Goal: Navigation & Orientation: Find specific page/section

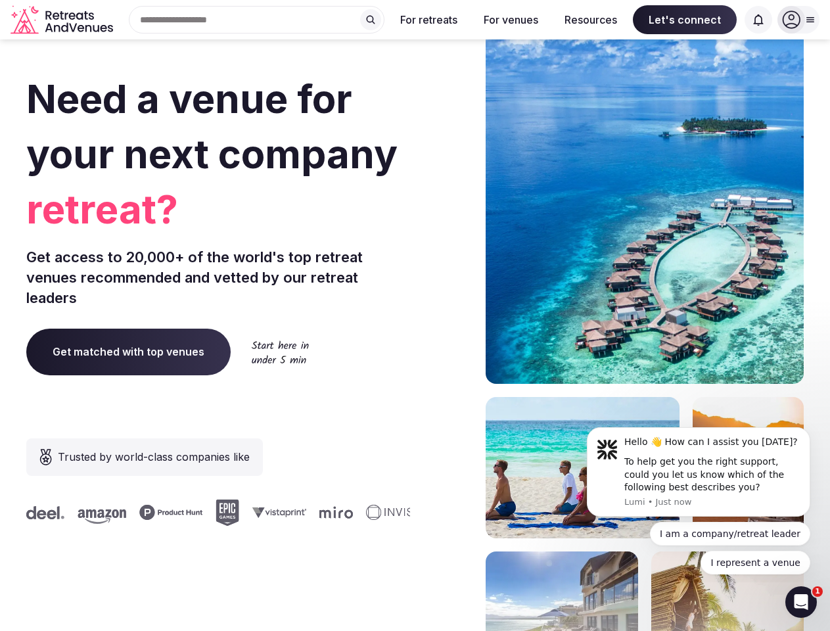
click at [415, 315] on div "Need a venue for your next company retreat? Get access to 20,000+ of the world'…" at bounding box center [414, 393] width 777 height 792
click at [257, 20] on div "Search Popular Destinations [GEOGRAPHIC_DATA], [GEOGRAPHIC_DATA] [GEOGRAPHIC_DA…" at bounding box center [251, 20] width 266 height 28
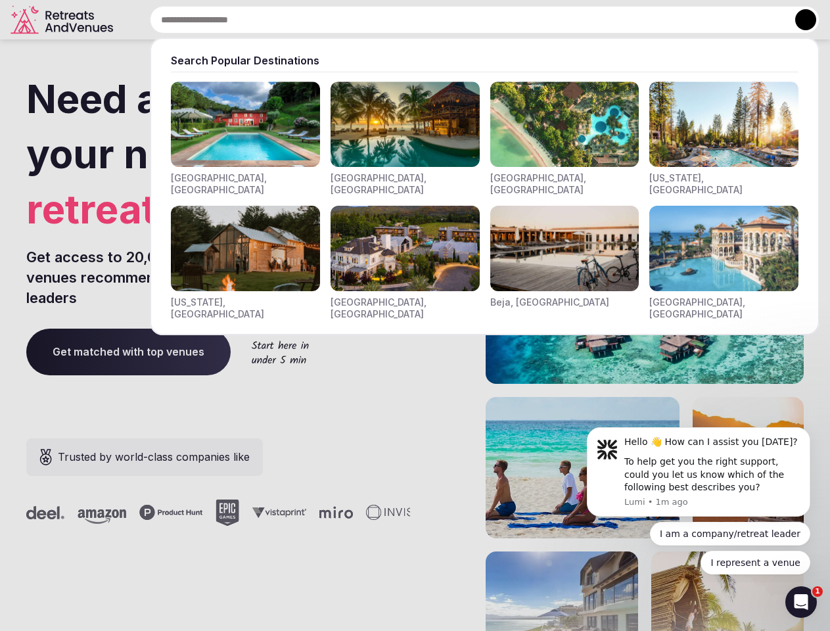
click at [371, 20] on input "text" at bounding box center [485, 20] width 670 height 28
click at [429, 20] on input "text" at bounding box center [485, 20] width 670 height 28
click at [511, 20] on input "text" at bounding box center [485, 20] width 670 height 28
click at [591, 20] on input "text" at bounding box center [485, 20] width 670 height 28
click at [685, 20] on input "text" at bounding box center [485, 20] width 670 height 28
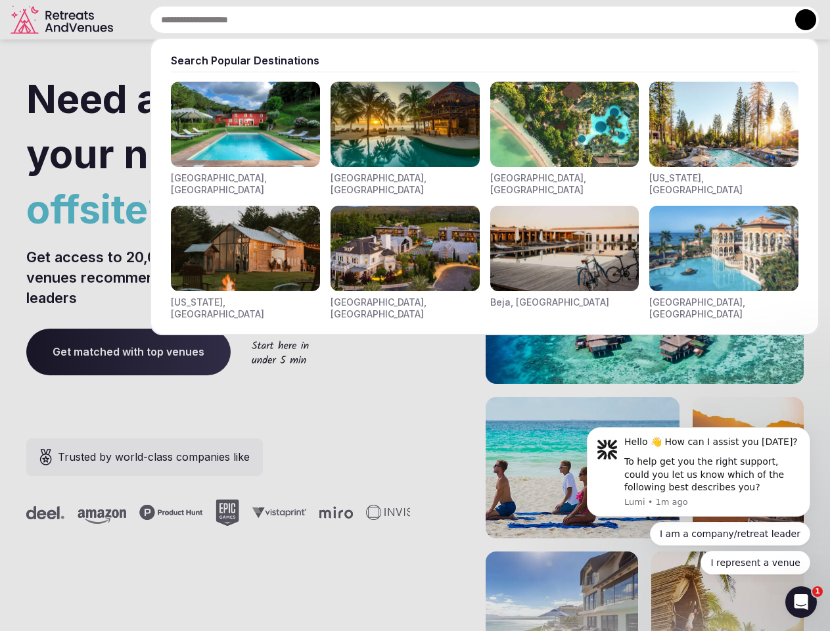
click at [758, 20] on input "text" at bounding box center [485, 20] width 670 height 28
click at [798, 20] on button at bounding box center [805, 19] width 21 height 21
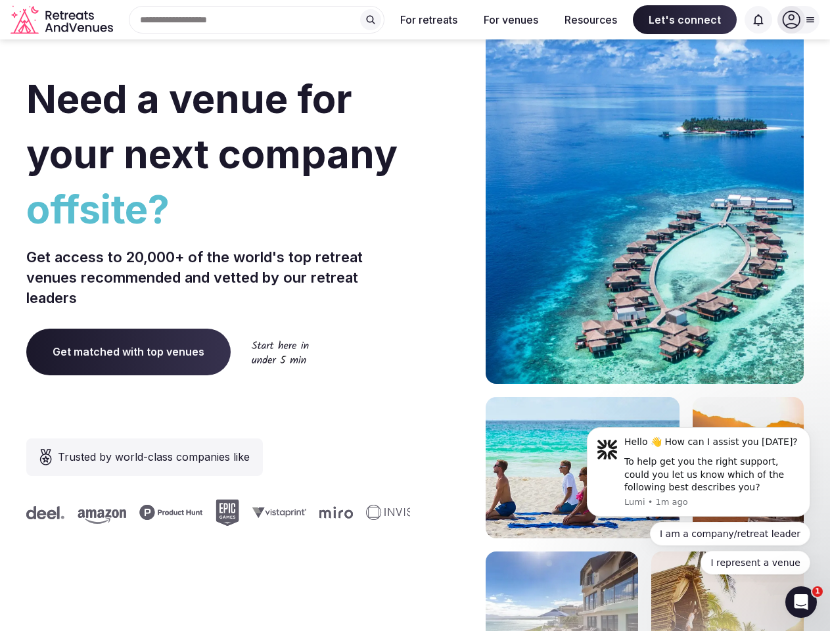
click at [699, 472] on div "To help get you the right support, could you let us know which of the following…" at bounding box center [712, 474] width 176 height 39
